Goal: Transaction & Acquisition: Purchase product/service

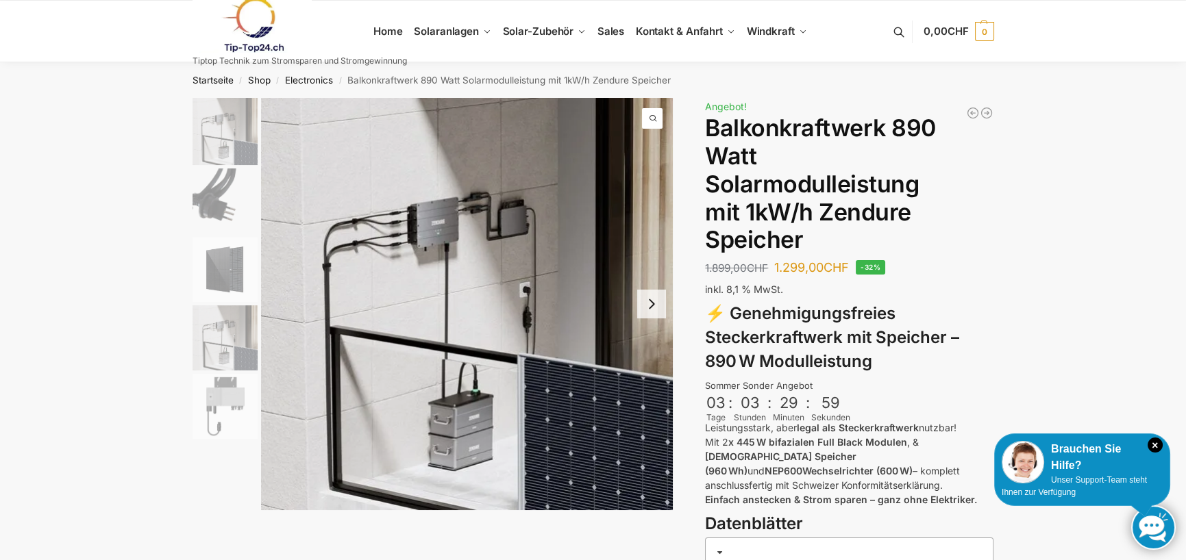
click at [459, 422] on img at bounding box center [467, 304] width 412 height 412
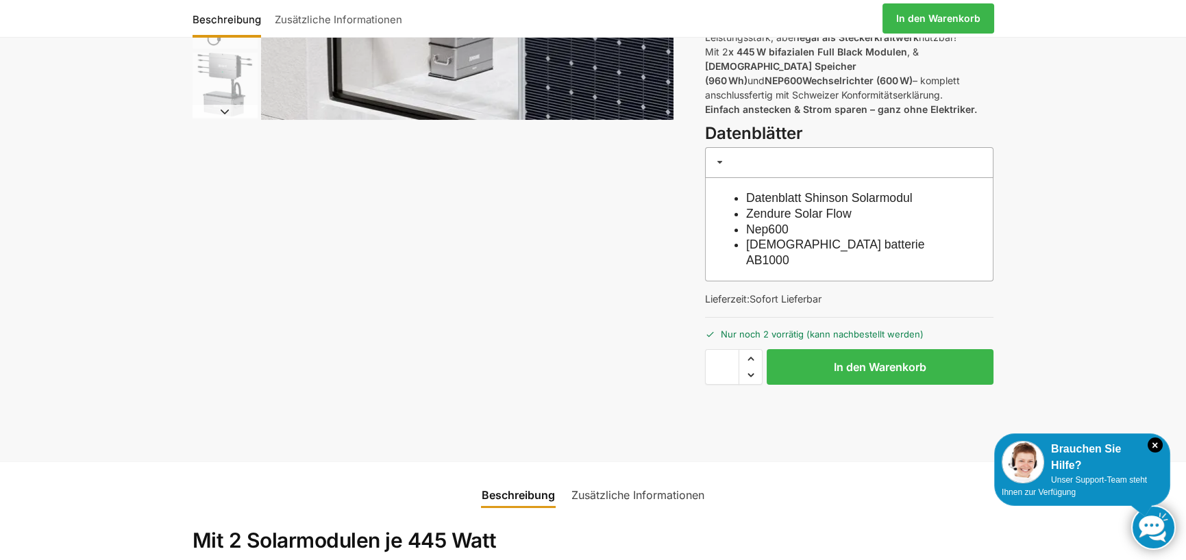
scroll to position [411, 0]
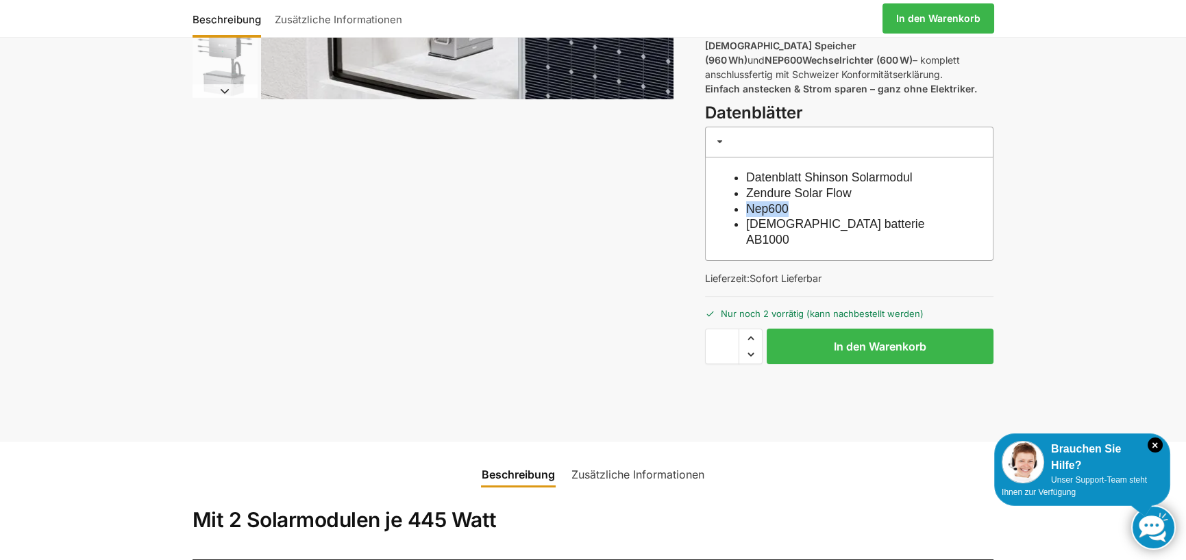
drag, startPoint x: 804, startPoint y: 187, endPoint x: 744, endPoint y: 193, distance: 59.9
click at [744, 193] on div "Datenblatt Shinson Solarmodul Zendure Solar Flow Nep600 Zendure batterie AB1000" at bounding box center [849, 209] width 288 height 103
copy link "Nep600"
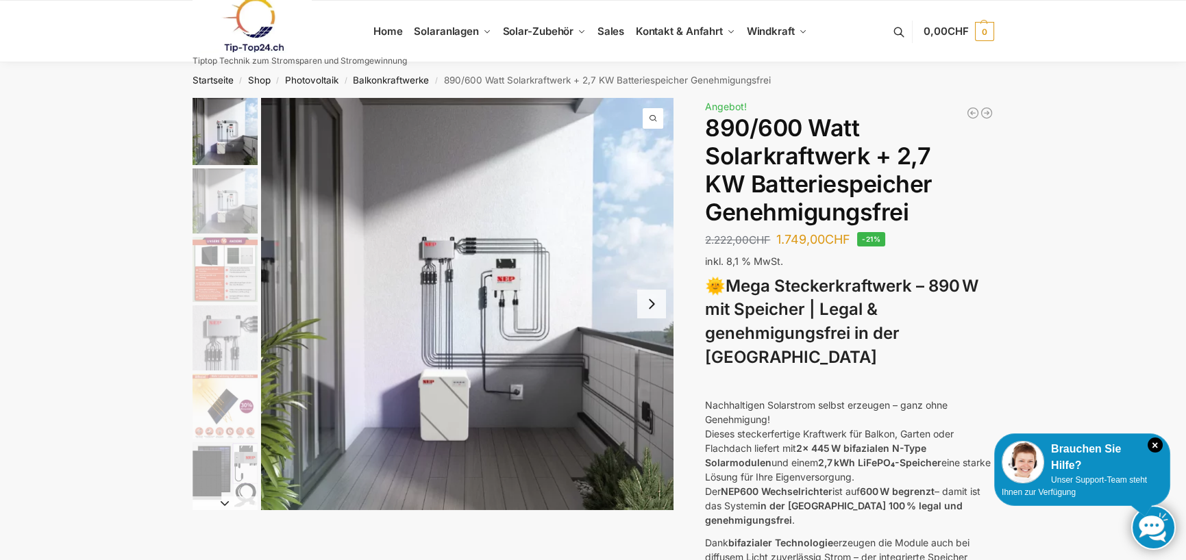
click at [518, 308] on img "1 / 12" at bounding box center [467, 304] width 412 height 412
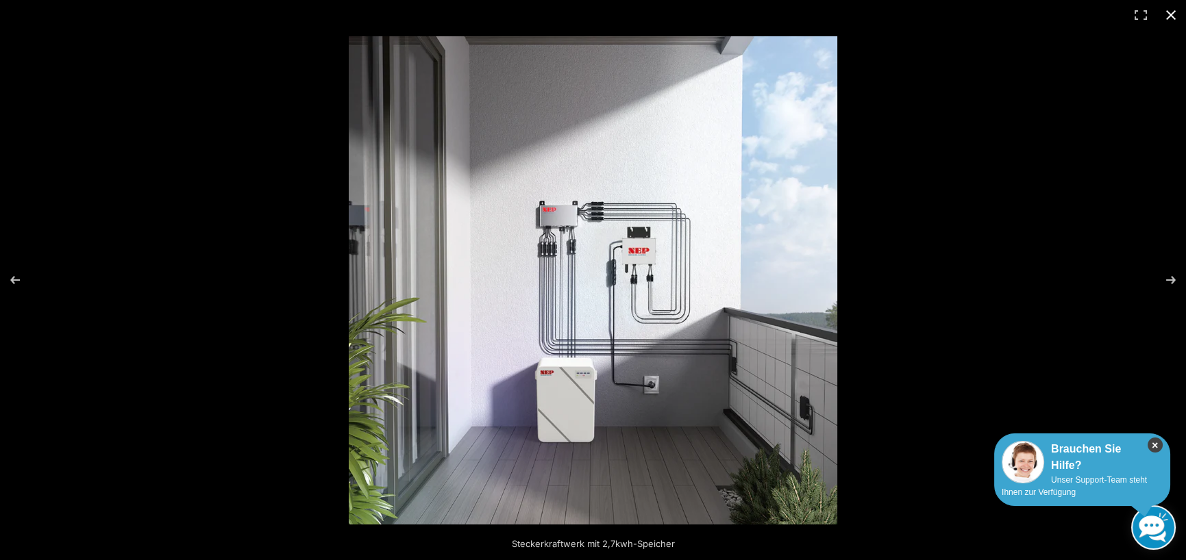
click at [1162, 445] on icon "×" at bounding box center [1154, 445] width 15 height 15
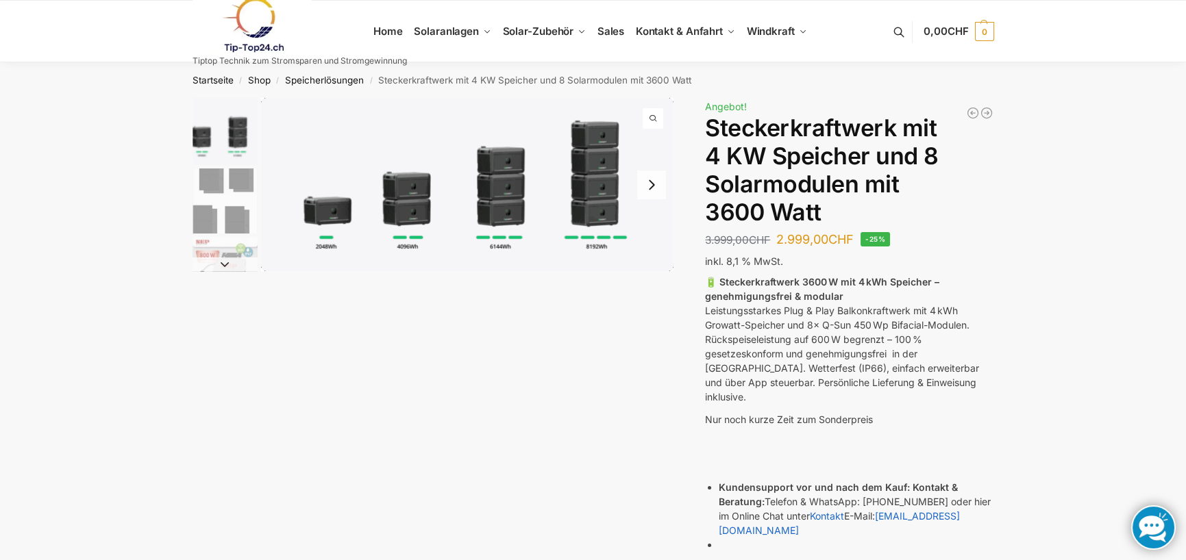
click at [322, 223] on img "1 / 9" at bounding box center [467, 184] width 412 height 173
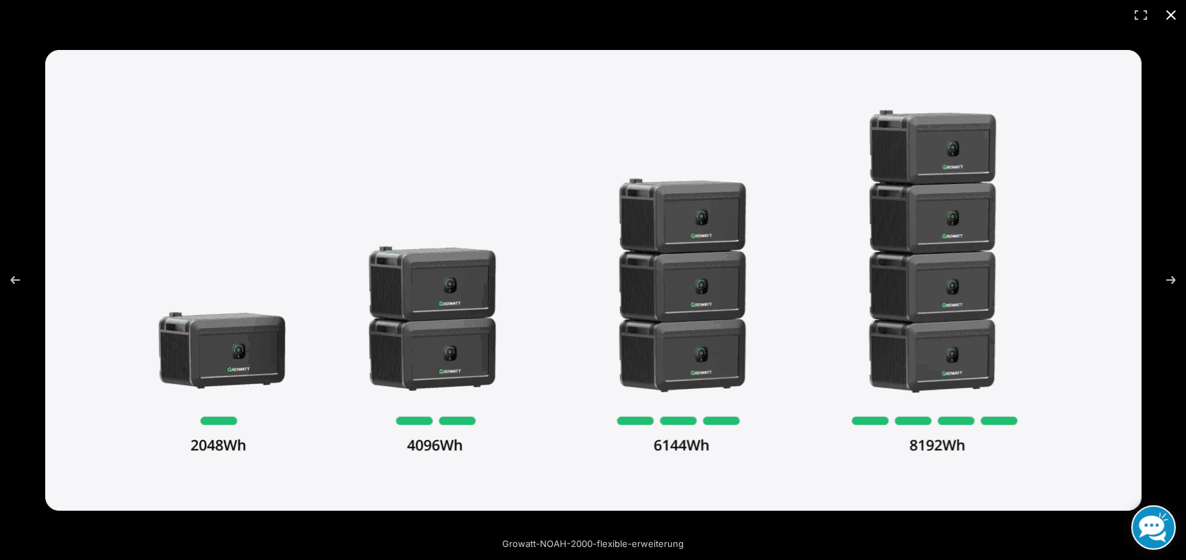
click at [1170, 5] on button "Close (Esc)" at bounding box center [1170, 15] width 30 height 30
